Goal: Task Accomplishment & Management: Manage account settings

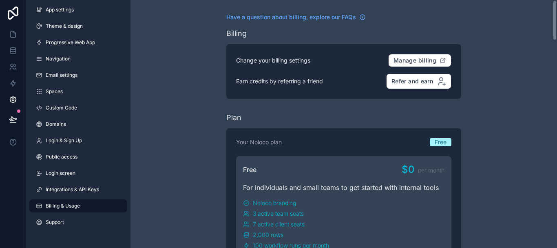
drag, startPoint x: 557, startPoint y: 27, endPoint x: 557, endPoint y: -42, distance: 69.8
click at [557, 0] on html "App settings Theme & design Progressive Web App Navigation Email settings Space…" at bounding box center [278, 124] width 557 height 248
click at [11, 51] on icon at bounding box center [13, 51] width 8 height 8
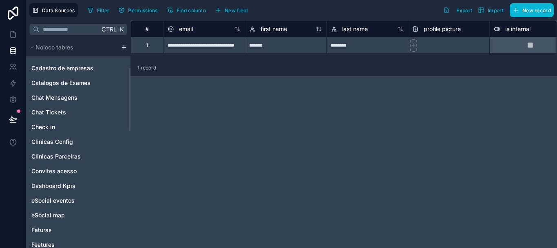
drag, startPoint x: 129, startPoint y: 80, endPoint x: 131, endPoint y: 111, distance: 30.7
click at [131, 111] on div at bounding box center [130, 99] width 2 height 63
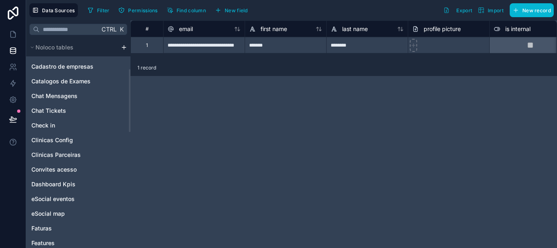
drag, startPoint x: 131, startPoint y: 111, endPoint x: 130, endPoint y: 115, distance: 4.6
click at [130, 115] on div "**********" at bounding box center [291, 133] width 531 height 227
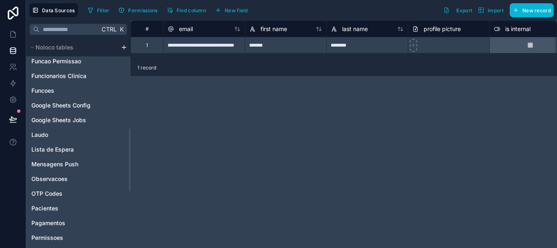
drag, startPoint x: 130, startPoint y: 107, endPoint x: 130, endPoint y: 166, distance: 59.2
click at [130, 166] on div at bounding box center [130, 159] width 2 height 63
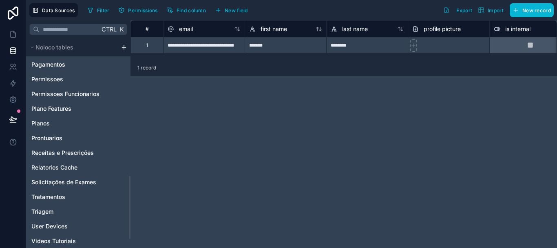
scroll to position [459, 0]
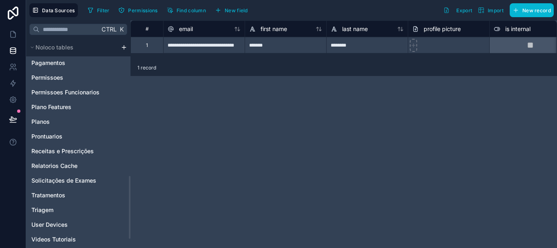
drag, startPoint x: 129, startPoint y: 162, endPoint x: 129, endPoint y: 209, distance: 47.3
click at [129, 209] on div at bounding box center [130, 207] width 2 height 63
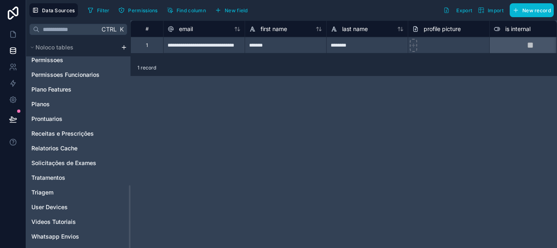
scroll to position [490, 0]
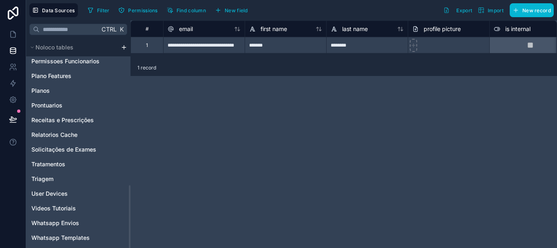
drag, startPoint x: 129, startPoint y: 202, endPoint x: 130, endPoint y: 218, distance: 16.0
click at [130, 218] on div at bounding box center [130, 216] width 2 height 63
click at [70, 164] on link "Tratamentos" at bounding box center [65, 164] width 69 height 8
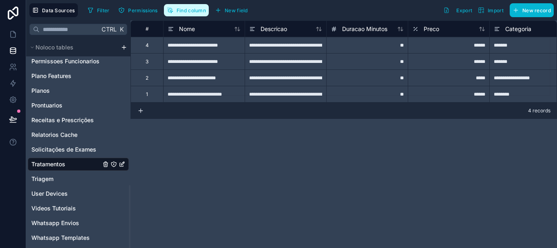
click at [196, 9] on span "Find column" at bounding box center [191, 10] width 29 height 6
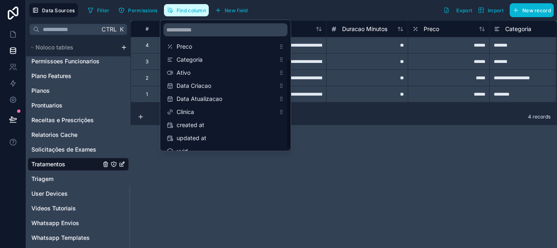
scroll to position [52, 0]
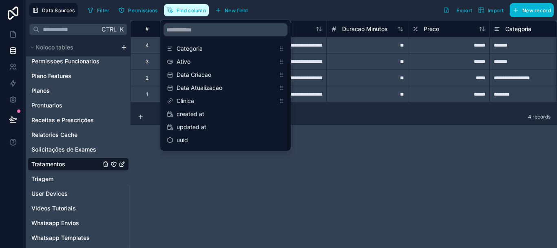
drag, startPoint x: 289, startPoint y: 58, endPoint x: 284, endPoint y: 53, distance: 6.4
click at [284, 53] on div "Nome Descricao Duracao Minutos Preco Categoria Ativo Data Criacao Data Atualiza…" at bounding box center [225, 85] width 131 height 131
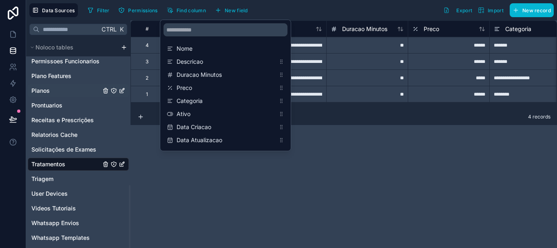
click at [75, 94] on link "Planos" at bounding box center [65, 90] width 69 height 8
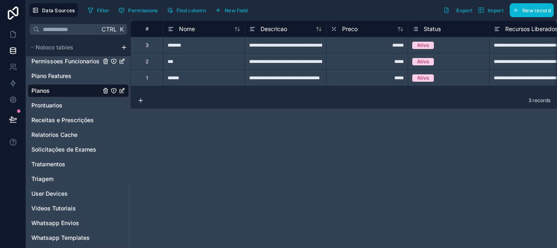
click at [86, 57] on span "Permissoes Funcionarios" at bounding box center [65, 61] width 68 height 8
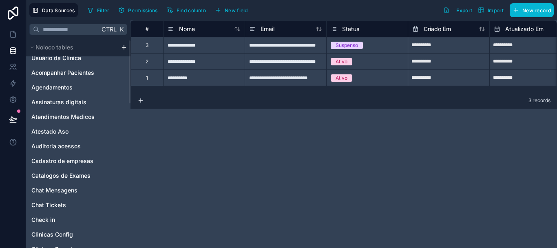
scroll to position [7, 0]
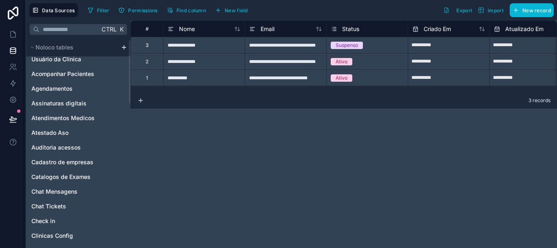
drag, startPoint x: 129, startPoint y: 201, endPoint x: 124, endPoint y: 56, distance: 144.5
click at [129, 56] on div at bounding box center [130, 71] width 2 height 63
click at [60, 207] on span "Chat Tickets" at bounding box center [48, 206] width 35 height 8
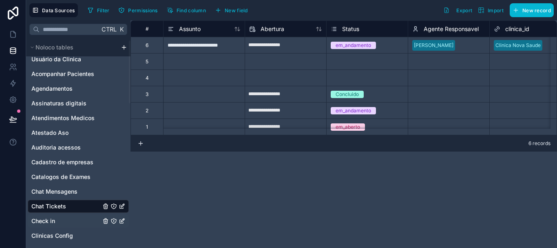
click at [49, 224] on span "Check in" at bounding box center [43, 221] width 24 height 8
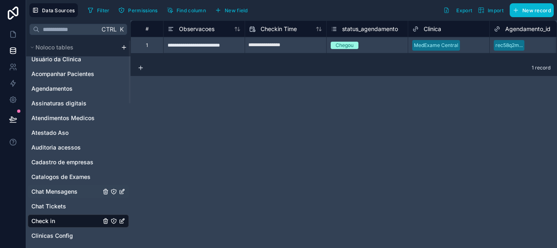
click at [58, 190] on span "Chat Mensagens" at bounding box center [54, 191] width 46 height 8
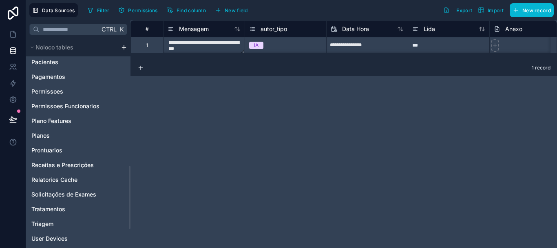
scroll to position [490, 0]
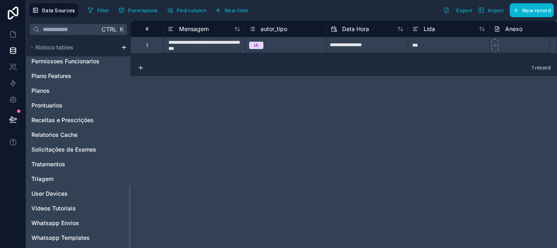
drag, startPoint x: 129, startPoint y: 80, endPoint x: 144, endPoint y: 229, distance: 150.0
click at [131, 229] on div at bounding box center [130, 216] width 2 height 63
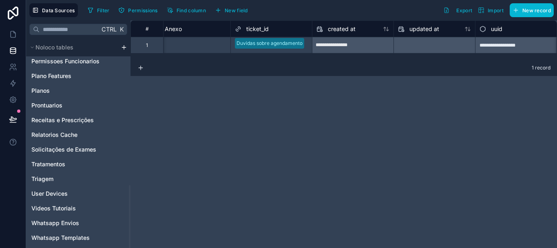
scroll to position [0, 0]
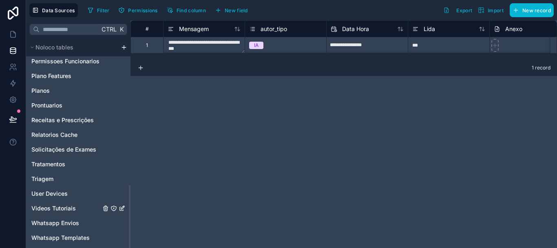
click at [129, 210] on div "Noloco tables Usuário da Clinica Acompanhar Pacientes Agendamentos Assinaturas …" at bounding box center [78, 142] width 104 height 209
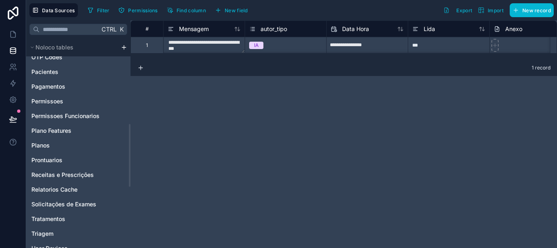
scroll to position [490, 0]
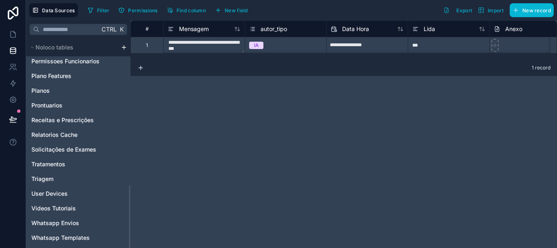
drag, startPoint x: 129, startPoint y: 210, endPoint x: 144, endPoint y: 264, distance: 55.3
click at [131, 247] on div at bounding box center [130, 216] width 2 height 63
click at [128, 207] on div "Videos Tutoriais" at bounding box center [78, 208] width 101 height 13
click at [124, 46] on html "**********" at bounding box center [278, 124] width 557 height 248
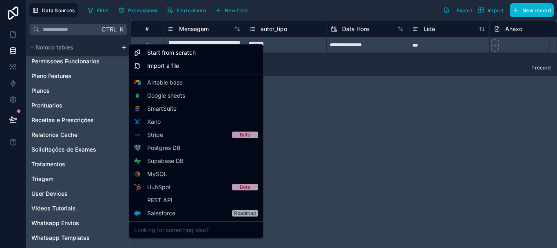
click at [285, 65] on html "**********" at bounding box center [278, 124] width 557 height 248
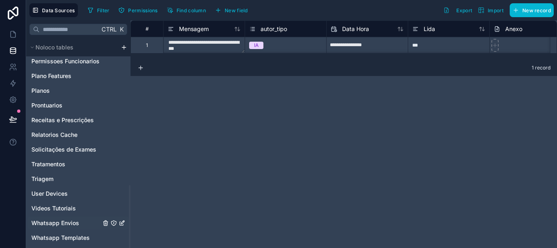
drag, startPoint x: 130, startPoint y: 202, endPoint x: 128, endPoint y: 219, distance: 16.8
click at [129, 219] on div at bounding box center [130, 216] width 2 height 63
click at [128, 217] on div "Whatsapp Envios" at bounding box center [78, 222] width 101 height 13
drag, startPoint x: 128, startPoint y: 217, endPoint x: 128, endPoint y: 197, distance: 19.6
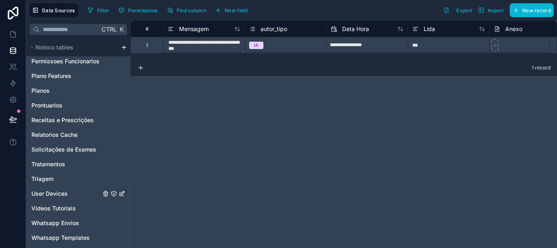
drag, startPoint x: 128, startPoint y: 188, endPoint x: 131, endPoint y: 142, distance: 45.4
click at [131, 142] on div "**********" at bounding box center [291, 133] width 531 height 227
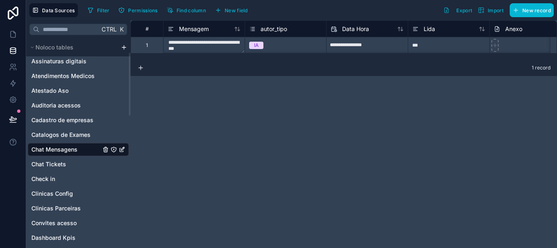
scroll to position [47, 0]
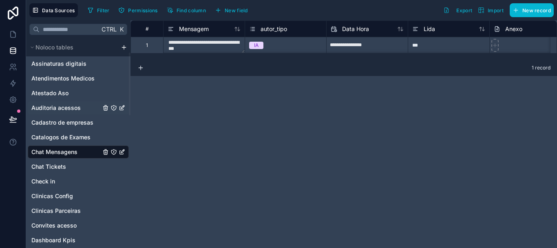
drag, startPoint x: 130, startPoint y: 239, endPoint x: 126, endPoint y: 106, distance: 132.6
click at [129, 106] on div at bounding box center [130, 83] width 2 height 63
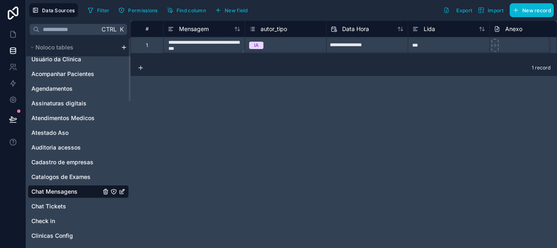
scroll to position [0, 0]
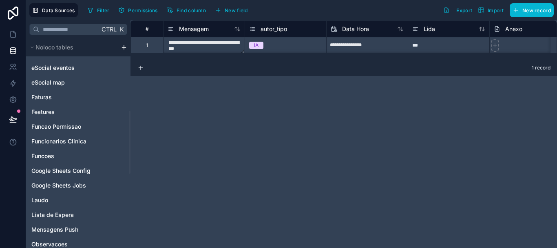
drag, startPoint x: 129, startPoint y: 96, endPoint x: 135, endPoint y: 155, distance: 59.5
click at [131, 155] on div at bounding box center [130, 142] width 2 height 63
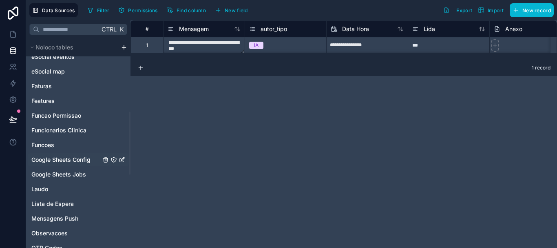
click at [80, 161] on span "Google Sheets Config" at bounding box center [60, 159] width 59 height 8
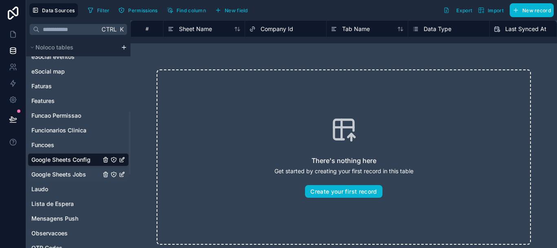
click at [85, 173] on span "Google Sheets Jobs" at bounding box center [58, 174] width 55 height 8
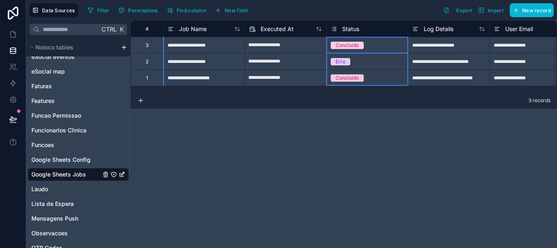
click at [353, 29] on span "Status" at bounding box center [350, 29] width 17 height 8
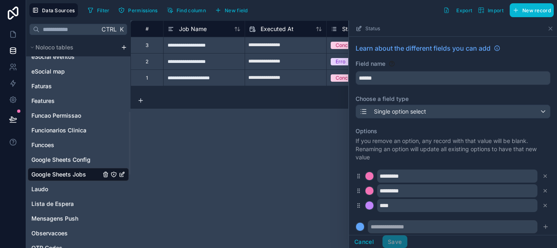
click at [325, 16] on div "Filter Permissions Find column New field Export Import New record" at bounding box center [319, 10] width 470 height 14
click at [549, 29] on icon at bounding box center [550, 28] width 7 height 7
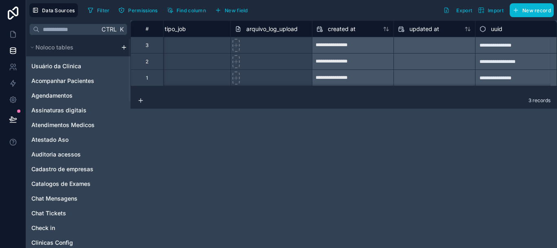
drag, startPoint x: 129, startPoint y: 158, endPoint x: 129, endPoint y: 34, distance: 124.4
click at [129, 38] on div at bounding box center [130, 69] width 2 height 63
click at [70, 93] on span "Agendamentos" at bounding box center [51, 95] width 41 height 8
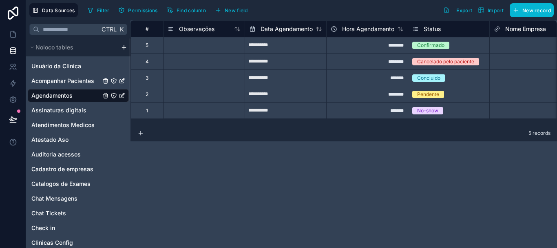
drag, startPoint x: 128, startPoint y: 82, endPoint x: 128, endPoint y: 100, distance: 17.1
drag, startPoint x: 128, startPoint y: 100, endPoint x: 119, endPoint y: 193, distance: 93.5
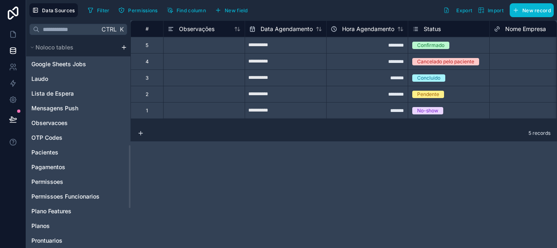
scroll to position [356, 0]
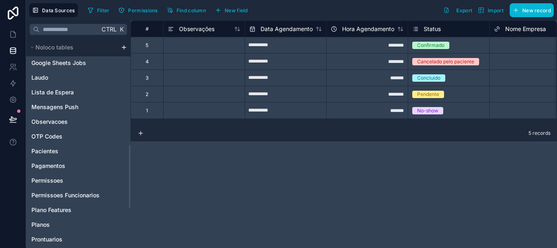
drag, startPoint x: 130, startPoint y: 96, endPoint x: 128, endPoint y: 202, distance: 106.5
click at [129, 202] on div at bounding box center [130, 176] width 2 height 63
click at [67, 92] on span "Lista de Espera" at bounding box center [52, 92] width 42 height 8
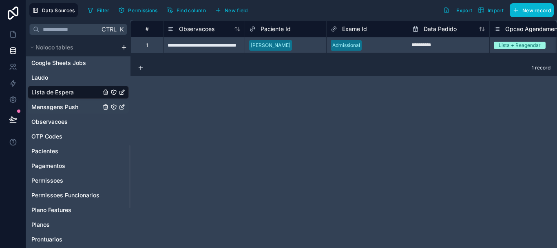
click at [57, 108] on span "Mensagens Push" at bounding box center [54, 107] width 47 height 8
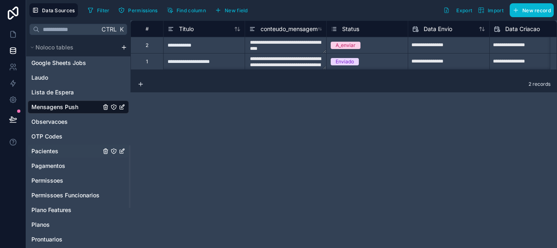
click at [50, 152] on span "Pacientes" at bounding box center [44, 151] width 27 height 8
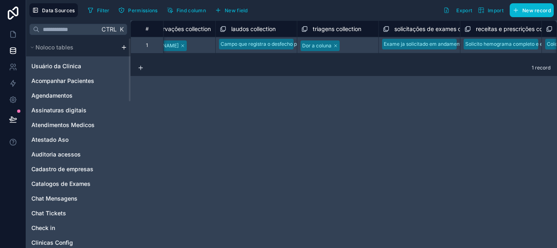
drag, startPoint x: 129, startPoint y: 166, endPoint x: 124, endPoint y: 52, distance: 113.9
click at [129, 52] on div at bounding box center [130, 69] width 2 height 63
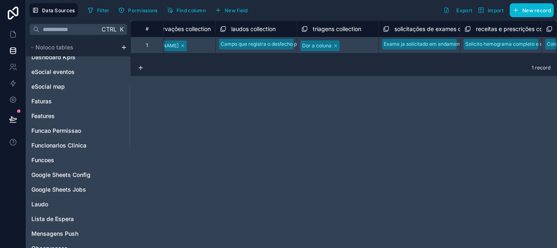
drag, startPoint x: 129, startPoint y: 71, endPoint x: 151, endPoint y: 186, distance: 117.1
click at [131, 148] on div at bounding box center [130, 116] width 2 height 63
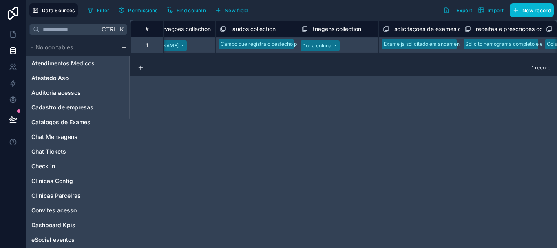
scroll to position [53, 0]
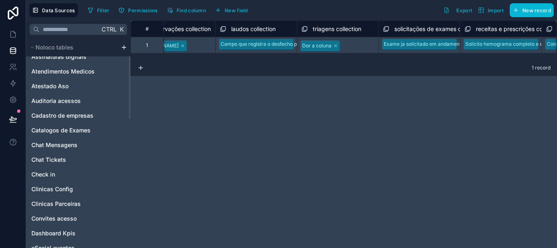
drag, startPoint x: 130, startPoint y: 190, endPoint x: 126, endPoint y: 91, distance: 99.2
click at [129, 91] on div at bounding box center [130, 87] width 2 height 63
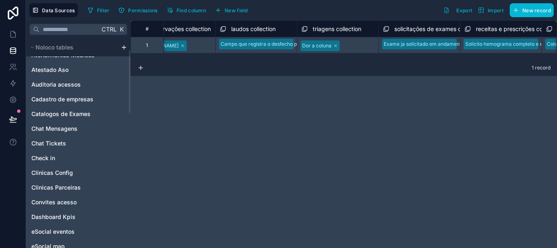
drag, startPoint x: 130, startPoint y: 82, endPoint x: 130, endPoint y: 76, distance: 5.7
click at [130, 76] on div at bounding box center [130, 81] width 2 height 63
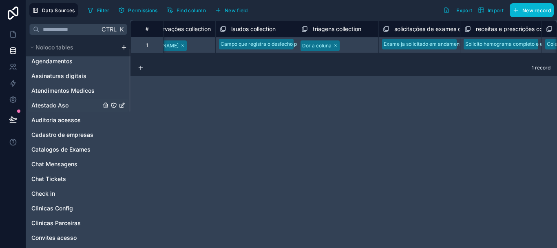
click at [58, 107] on span "Atestado Aso" at bounding box center [49, 105] width 37 height 8
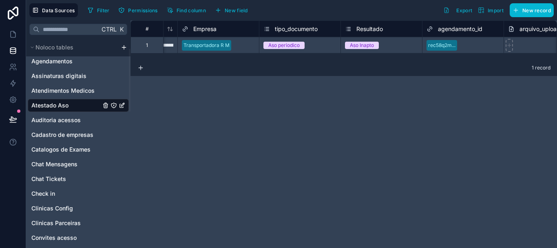
scroll to position [0, 310]
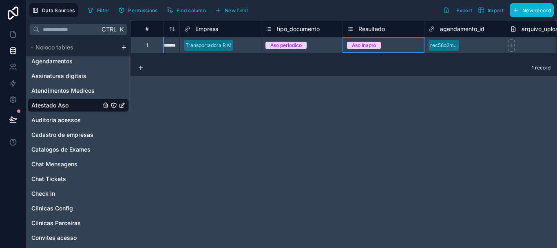
click at [373, 27] on span "Resultado" at bounding box center [372, 29] width 27 height 8
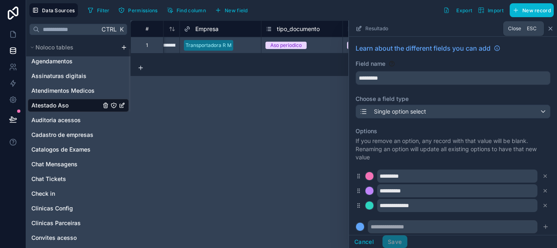
click at [550, 29] on icon at bounding box center [550, 28] width 7 height 7
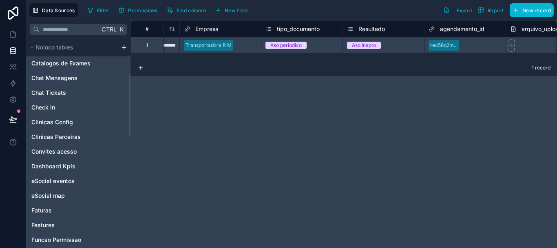
drag, startPoint x: 129, startPoint y: 74, endPoint x: 129, endPoint y: 100, distance: 25.7
click at [129, 100] on div at bounding box center [130, 104] width 2 height 63
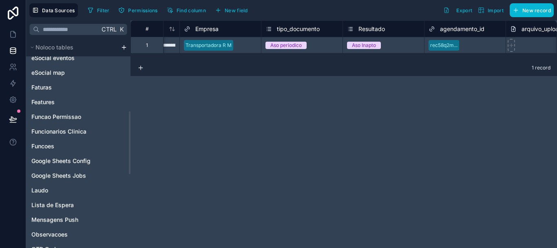
drag, startPoint x: 129, startPoint y: 100, endPoint x: 130, endPoint y: 137, distance: 37.1
click at [130, 137] on div at bounding box center [130, 142] width 2 height 63
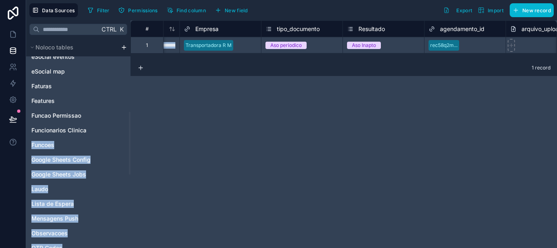
drag, startPoint x: 128, startPoint y: 136, endPoint x: 131, endPoint y: 145, distance: 9.6
click at [131, 145] on div "**********" at bounding box center [291, 133] width 531 height 227
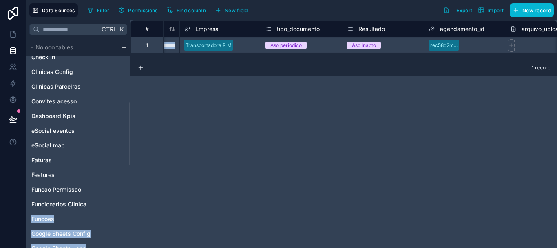
scroll to position [213, 0]
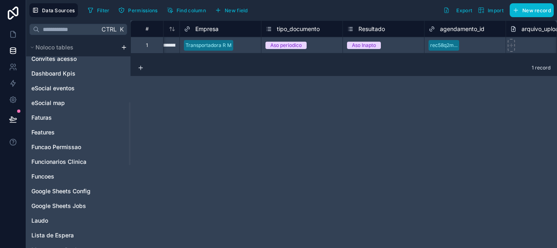
click at [27, 164] on div "Usuário da Clinica Acompanhar Pacientes Agendamentos Assinaturas digitais Atend…" at bounding box center [78, 183] width 104 height 680
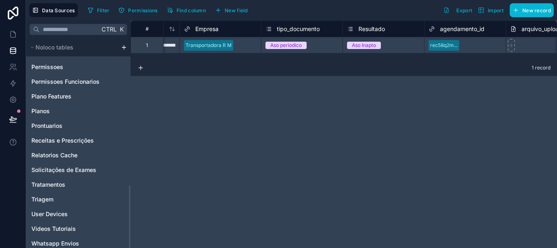
scroll to position [490, 0]
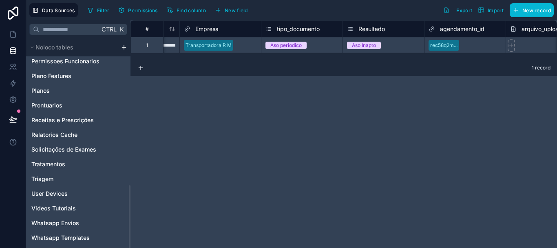
drag, startPoint x: 129, startPoint y: 134, endPoint x: 135, endPoint y: 243, distance: 109.1
click at [131, 243] on div at bounding box center [130, 216] width 2 height 63
click at [13, 102] on icon at bounding box center [13, 100] width 6 height 6
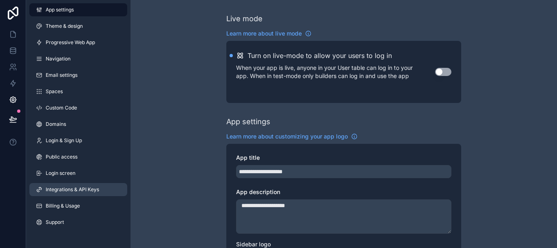
click at [74, 189] on span "Integrations & API Keys" at bounding box center [72, 189] width 53 height 7
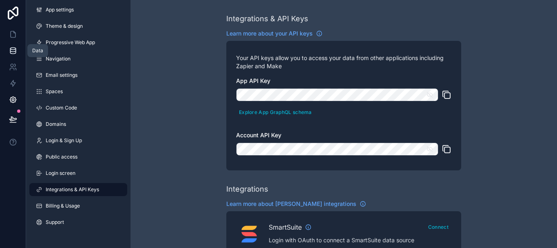
click at [11, 51] on icon at bounding box center [12, 50] width 5 height 3
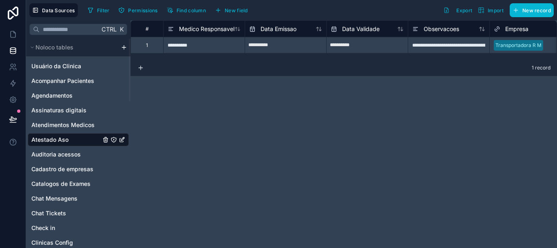
click at [124, 48] on html "**********" at bounding box center [278, 124] width 557 height 248
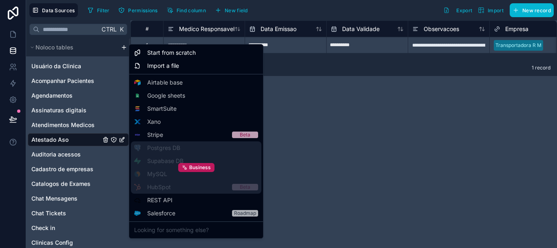
click at [162, 163] on div "Business" at bounding box center [196, 167] width 131 height 52
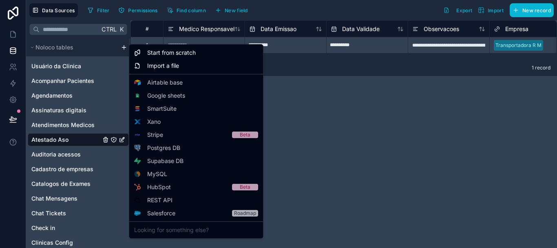
drag, startPoint x: 162, startPoint y: 163, endPoint x: 360, endPoint y: 124, distance: 202.0
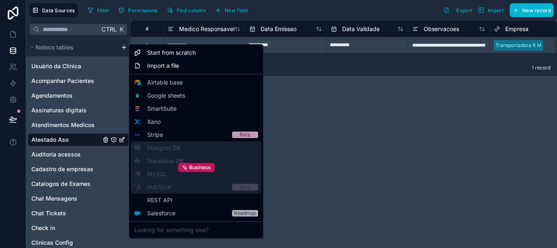
click at [171, 160] on div "Business" at bounding box center [196, 167] width 131 height 52
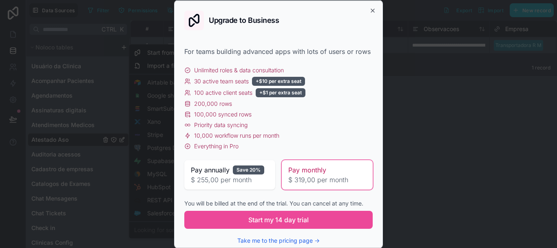
scroll to position [17, 0]
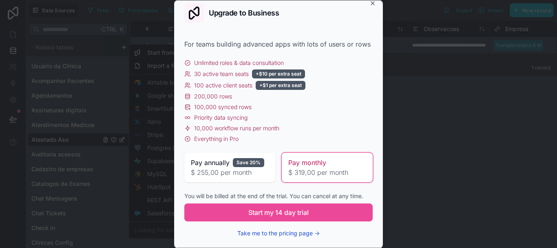
click at [311, 231] on button "Take me to the pricing page →" at bounding box center [278, 233] width 82 height 8
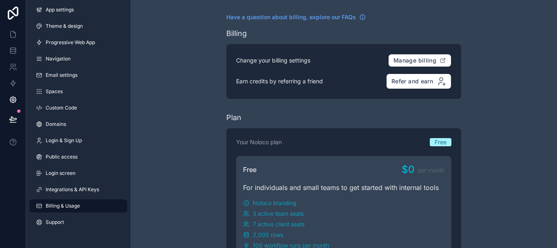
click at [551, 62] on html "App settings Theme & design Progressive Web App Navigation Email settings Space…" at bounding box center [278, 124] width 557 height 248
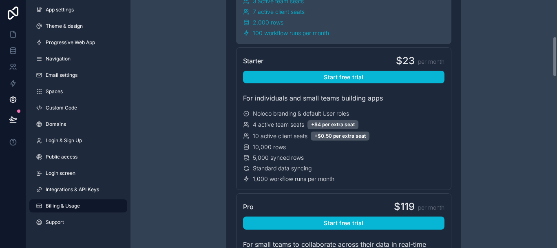
scroll to position [207, 0]
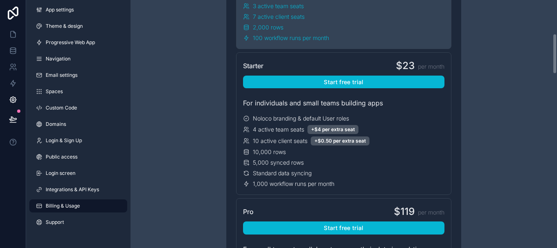
drag, startPoint x: 554, startPoint y: 38, endPoint x: 555, endPoint y: 72, distance: 33.9
click at [555, 72] on div "Have a question about billing, explore our FAQs Billing Change your billing set…" at bounding box center [344, 124] width 427 height 248
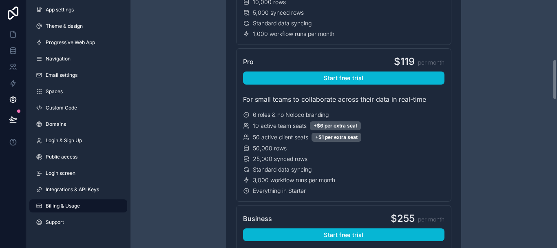
scroll to position [362, 0]
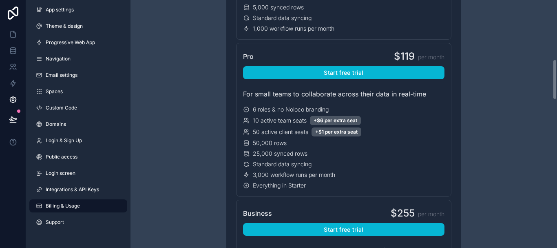
drag, startPoint x: 556, startPoint y: 64, endPoint x: 557, endPoint y: 90, distance: 25.7
click at [557, 90] on div "Have a question about billing, explore our FAQs Billing Change your billing set…" at bounding box center [344, 124] width 427 height 248
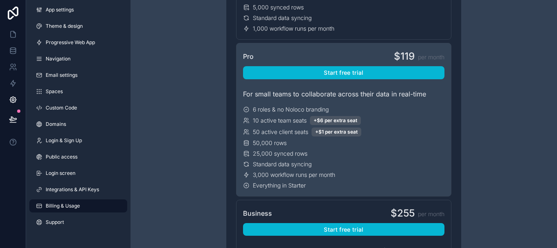
click at [261, 177] on span "3,000 workflow runs per month" at bounding box center [294, 175] width 82 height 8
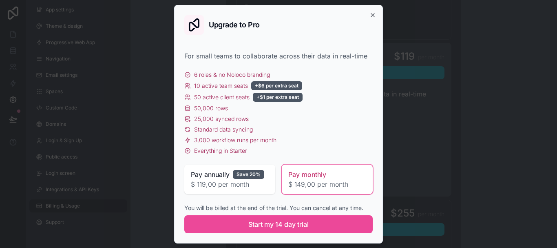
click at [261, 177] on div "App settings Theme & design Progressive Web App Navigation Email settings Space…" at bounding box center [291, 124] width 531 height 248
click at [372, 15] on icon "button" at bounding box center [373, 15] width 7 height 7
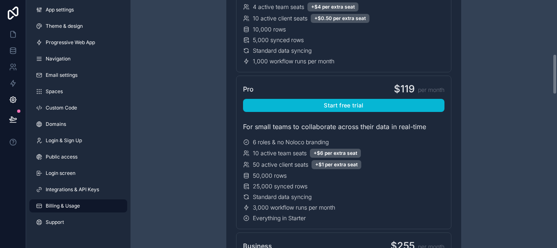
drag, startPoint x: 557, startPoint y: 73, endPoint x: 556, endPoint y: 67, distance: 5.8
click at [556, 67] on div "Have a question about billing, explore our FAQs Billing Change your billing set…" at bounding box center [344, 124] width 427 height 248
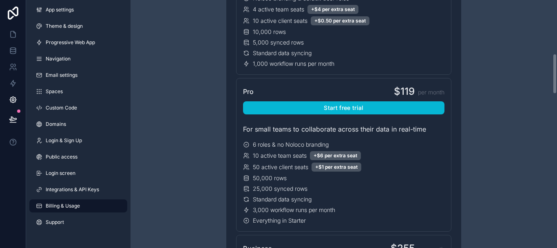
click at [556, 64] on div "Have a question about billing, explore our FAQs Billing Change your billing set…" at bounding box center [344, 124] width 427 height 248
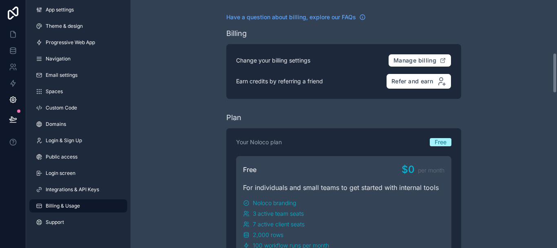
drag, startPoint x: 556, startPoint y: 72, endPoint x: 555, endPoint y: -11, distance: 82.8
click at [555, 0] on html "App settings Theme & design Progressive Web App Navigation Email settings Space…" at bounding box center [278, 124] width 557 height 248
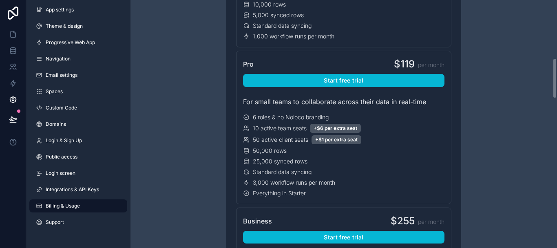
drag, startPoint x: 556, startPoint y: 19, endPoint x: 557, endPoint y: 77, distance: 57.9
click at [557, 77] on div "Have a question about billing, explore our FAQs Billing Change your billing set…" at bounding box center [344, 124] width 427 height 248
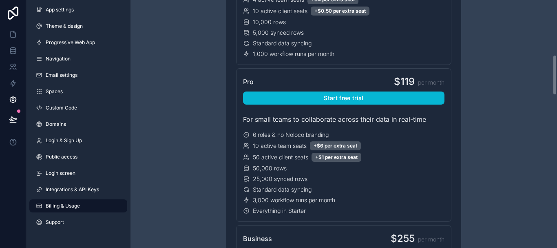
click at [557, 74] on div "Have a question about billing, explore our FAQs Billing Change your billing set…" at bounding box center [344, 124] width 427 height 248
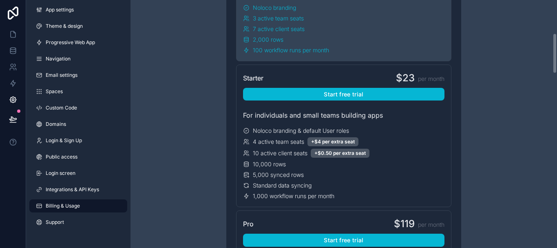
scroll to position [185, 0]
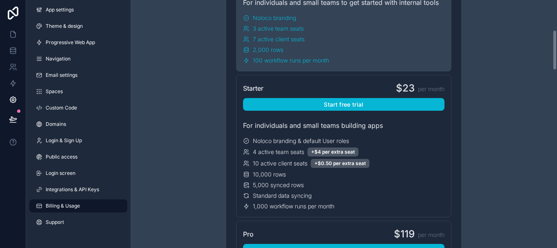
drag, startPoint x: 556, startPoint y: 73, endPoint x: 557, endPoint y: 49, distance: 24.5
click at [557, 49] on div "Have a question about billing, explore our FAQs Billing Change your billing set…" at bounding box center [344, 124] width 427 height 248
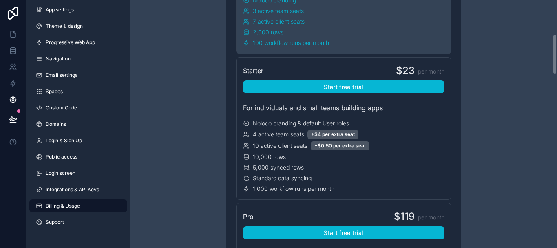
scroll to position [210, 0]
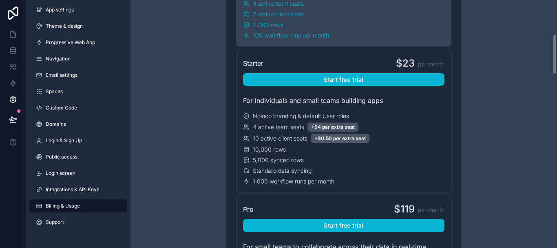
drag, startPoint x: 557, startPoint y: 59, endPoint x: 554, endPoint y: 63, distance: 5.5
click at [554, 63] on div "Have a question about billing, explore our FAQs Billing Change your billing set…" at bounding box center [344, 124] width 427 height 248
click at [11, 52] on icon at bounding box center [12, 50] width 5 height 3
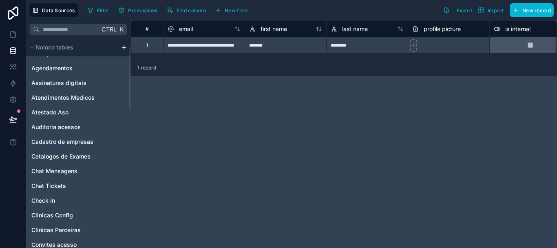
scroll to position [30, 0]
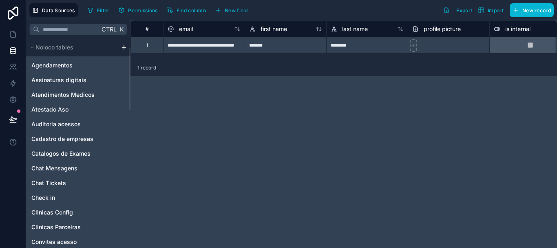
drag, startPoint x: 129, startPoint y: 62, endPoint x: 128, endPoint y: 71, distance: 9.1
click at [129, 71] on div at bounding box center [130, 78] width 2 height 63
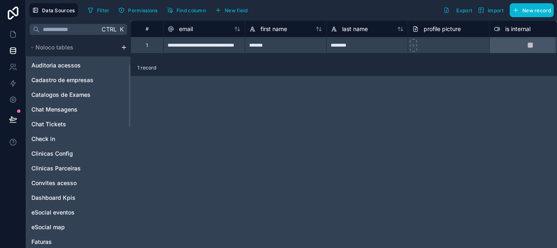
scroll to position [91, 0]
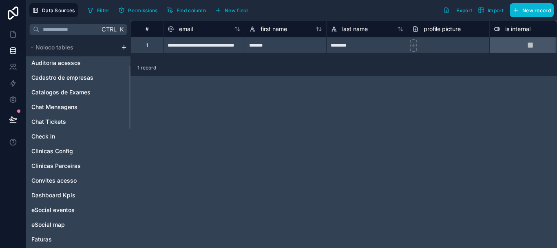
drag, startPoint x: 130, startPoint y: 72, endPoint x: 125, endPoint y: 91, distance: 18.9
click at [129, 91] on div at bounding box center [130, 97] width 2 height 63
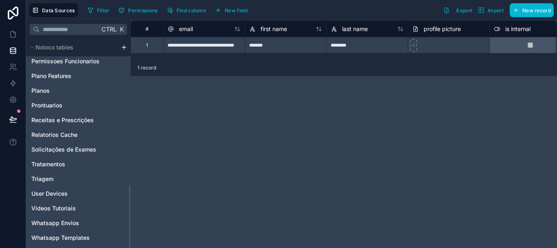
drag, startPoint x: 129, startPoint y: 84, endPoint x: 141, endPoint y: 257, distance: 173.8
click at [131, 247] on div at bounding box center [130, 216] width 2 height 63
click at [124, 48] on html "**********" at bounding box center [278, 124] width 557 height 248
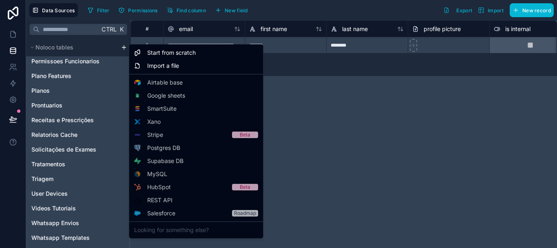
click at [288, 12] on html "**********" at bounding box center [278, 124] width 557 height 248
click at [123, 47] on html "**********" at bounding box center [278, 124] width 557 height 248
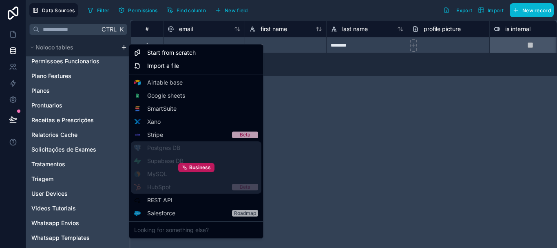
click at [170, 160] on div "Business" at bounding box center [196, 167] width 131 height 52
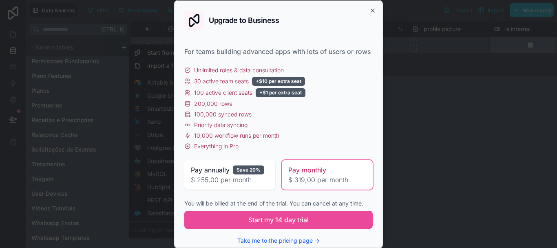
scroll to position [17, 0]
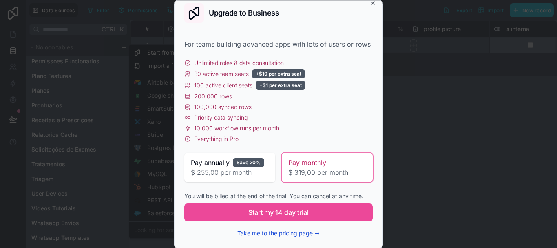
click at [307, 232] on button "Take me to the pricing page →" at bounding box center [278, 233] width 82 height 8
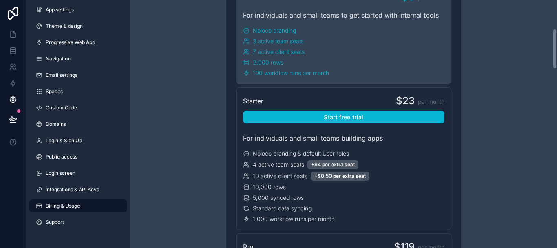
scroll to position [175, 0]
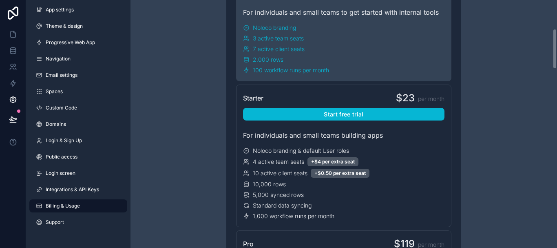
drag, startPoint x: 554, startPoint y: 17, endPoint x: 555, endPoint y: 45, distance: 28.6
click at [555, 45] on div "Have a question about billing, explore our FAQs Billing Change your billing set…" at bounding box center [344, 124] width 427 height 248
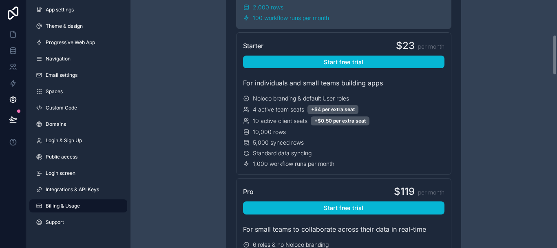
scroll to position [235, 0]
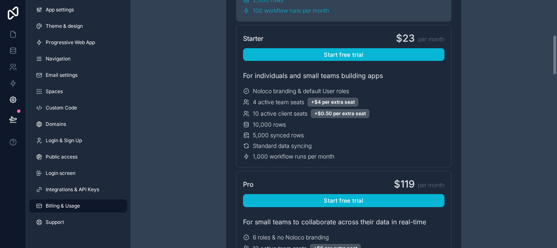
drag, startPoint x: 554, startPoint y: 57, endPoint x: 549, endPoint y: 66, distance: 10.6
click at [549, 66] on div "Have a question about billing, explore our FAQs Billing Change your billing set…" at bounding box center [344, 124] width 427 height 248
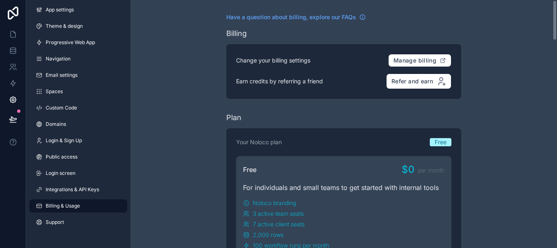
drag, startPoint x: 555, startPoint y: 74, endPoint x: 557, endPoint y: 0, distance: 74.7
click at [557, 0] on html "App settings Theme & design Progressive Web App Navigation Email settings Space…" at bounding box center [278, 124] width 557 height 248
click at [14, 55] on link at bounding box center [13, 50] width 26 height 16
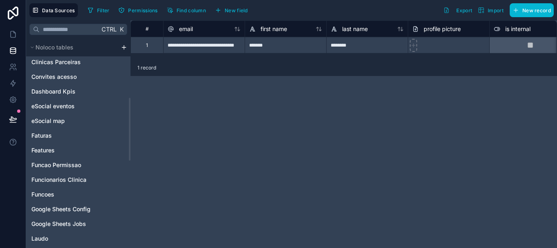
scroll to position [198, 0]
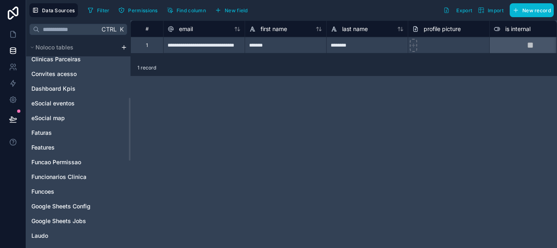
drag, startPoint x: 129, startPoint y: 86, endPoint x: 130, endPoint y: 145, distance: 59.2
click at [130, 145] on div at bounding box center [130, 128] width 2 height 63
drag, startPoint x: 131, startPoint y: 126, endPoint x: 130, endPoint y: 137, distance: 11.5
click at [130, 137] on div "**********" at bounding box center [291, 133] width 531 height 227
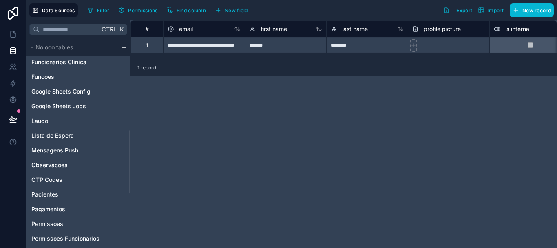
scroll to position [314, 0]
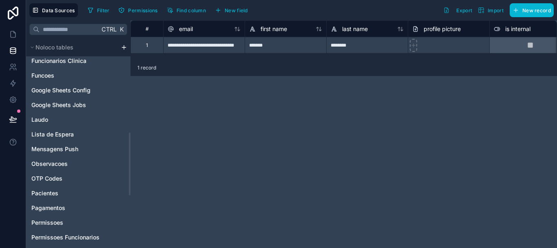
drag, startPoint x: 130, startPoint y: 137, endPoint x: 130, endPoint y: 172, distance: 34.7
click at [130, 172] on div at bounding box center [130, 163] width 2 height 63
drag, startPoint x: 128, startPoint y: 174, endPoint x: 126, endPoint y: 51, distance: 123.6
click at [126, 51] on div "Noloco tables Usuário da Clinica Acompanhar Pacientes Agendamentos Assinaturas …" at bounding box center [78, 74] width 104 height 699
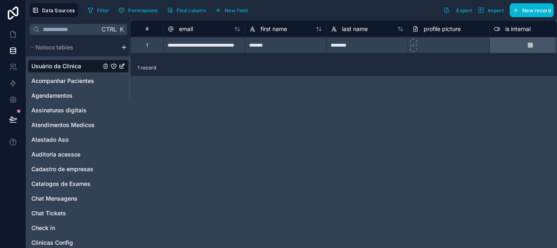
drag, startPoint x: 129, startPoint y: 148, endPoint x: 128, endPoint y: 19, distance: 128.9
click at [129, 38] on div at bounding box center [130, 69] width 2 height 63
click at [76, 169] on span "Cadastro de empresas" at bounding box center [62, 169] width 62 height 8
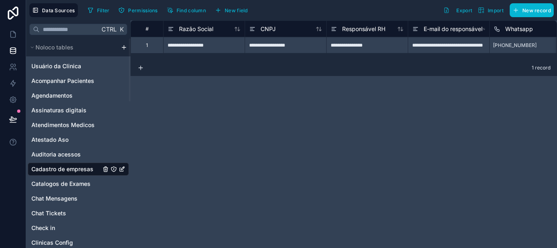
drag, startPoint x: 130, startPoint y: 75, endPoint x: 117, endPoint y: 58, distance: 21.7
click at [129, 58] on div at bounding box center [130, 69] width 2 height 63
click at [123, 44] on html "**********" at bounding box center [278, 124] width 557 height 248
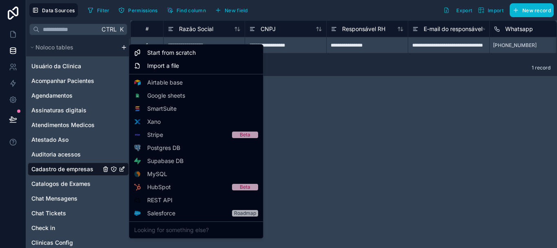
click at [306, 37] on html "**********" at bounding box center [278, 124] width 557 height 248
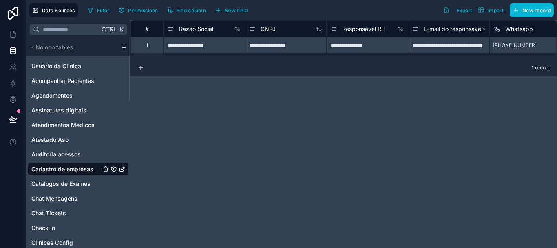
click at [129, 63] on div at bounding box center [130, 69] width 2 height 63
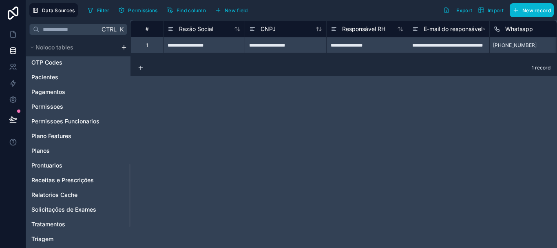
drag, startPoint x: 130, startPoint y: 65, endPoint x: 144, endPoint y: 197, distance: 132.5
click at [131, 197] on div at bounding box center [130, 195] width 2 height 63
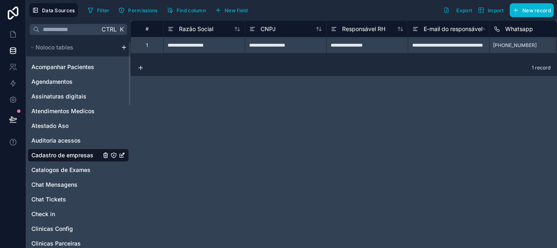
scroll to position [12, 0]
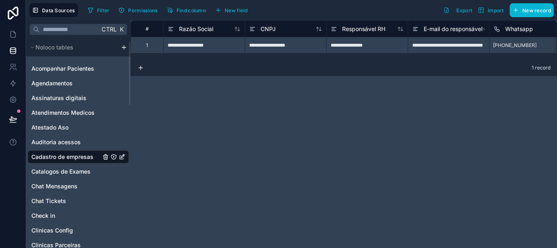
drag, startPoint x: 129, startPoint y: 188, endPoint x: 131, endPoint y: 60, distance: 128.1
click at [131, 60] on div at bounding box center [130, 73] width 2 height 63
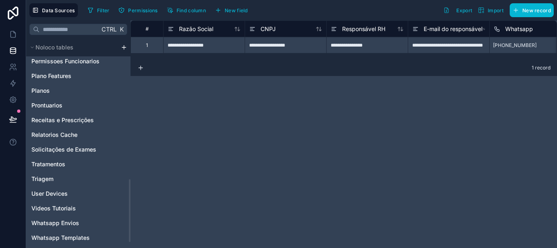
scroll to position [0, 0]
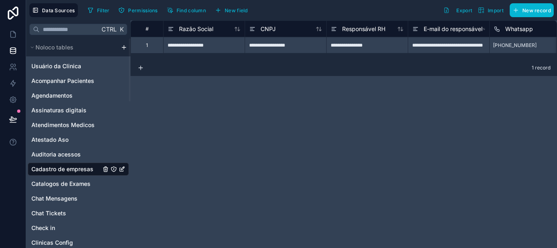
drag, startPoint x: 129, startPoint y: 92, endPoint x: 124, endPoint y: 43, distance: 49.6
click at [129, 43] on div at bounding box center [130, 69] width 2 height 63
click at [124, 47] on html "**********" at bounding box center [278, 124] width 557 height 248
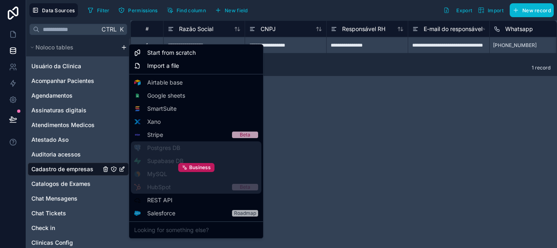
click at [166, 160] on div "Business" at bounding box center [196, 167] width 131 height 52
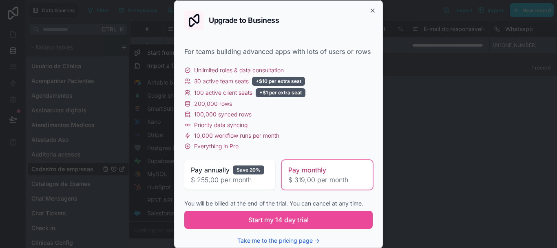
scroll to position [17, 0]
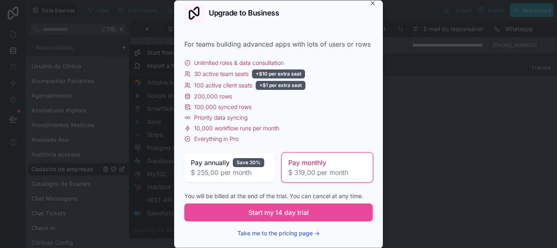
click at [310, 232] on button "Take me to the pricing page →" at bounding box center [278, 233] width 82 height 8
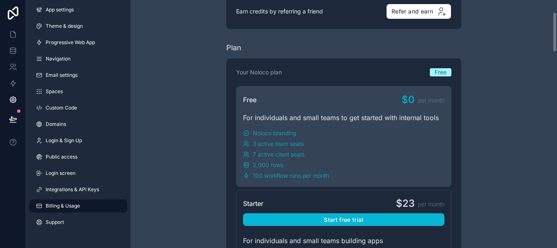
scroll to position [67, 0]
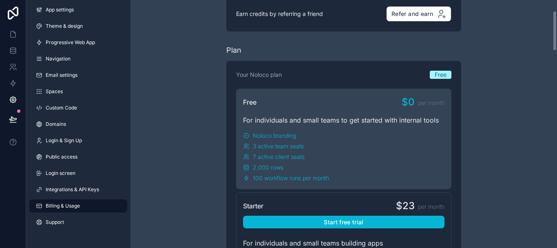
drag, startPoint x: 555, startPoint y: 33, endPoint x: 555, endPoint y: 44, distance: 11.0
click at [555, 44] on div "Have a question about billing, explore our FAQs Billing Change your billing set…" at bounding box center [344, 124] width 427 height 248
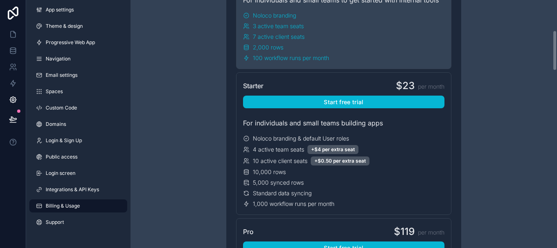
scroll to position [190, 0]
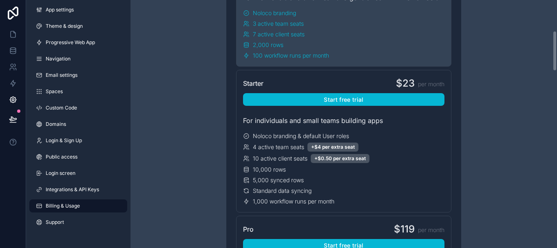
drag, startPoint x: 555, startPoint y: 44, endPoint x: 557, endPoint y: 64, distance: 20.5
click at [557, 64] on div "Have a question about billing, explore our FAQs Billing Change your billing set…" at bounding box center [344, 124] width 427 height 248
